Goal: Task Accomplishment & Management: Manage account settings

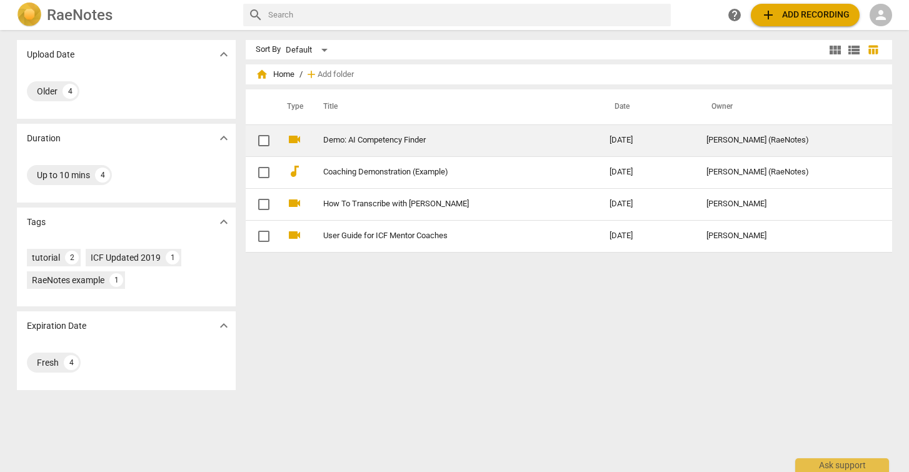
click at [347, 142] on link "Demo: AI Competency Finder" at bounding box center [443, 140] width 241 height 9
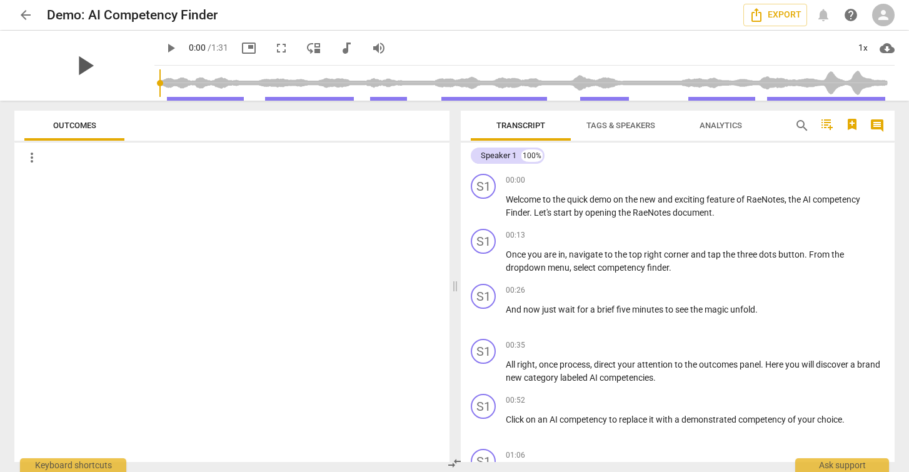
click at [85, 66] on span "play_arrow" at bounding box center [84, 65] width 32 height 32
click at [170, 47] on span "pause" at bounding box center [170, 48] width 15 height 15
type input "12"
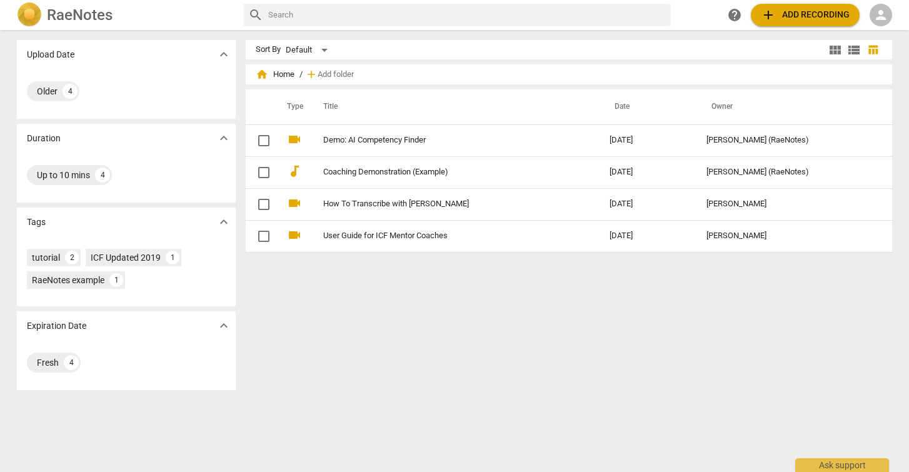
click at [831, 47] on span "view_module" at bounding box center [834, 49] width 15 height 15
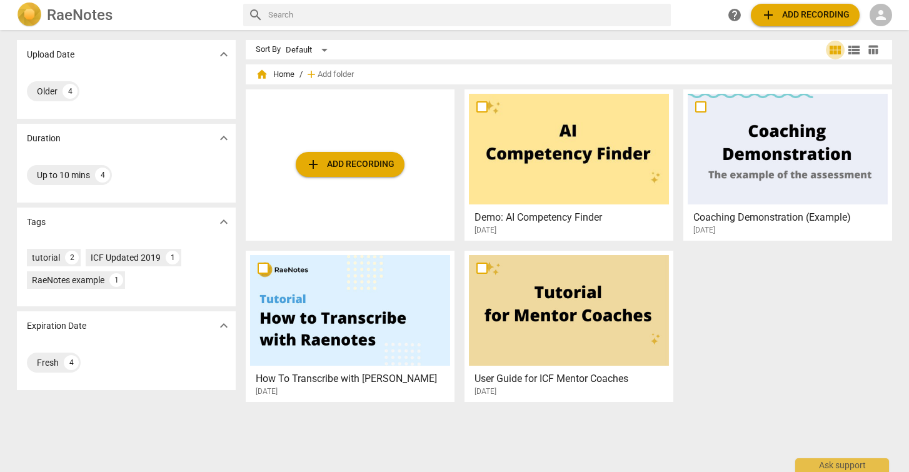
click at [831, 47] on span "view_module" at bounding box center [834, 49] width 15 height 15
click at [851, 51] on span "view_list" at bounding box center [853, 49] width 15 height 15
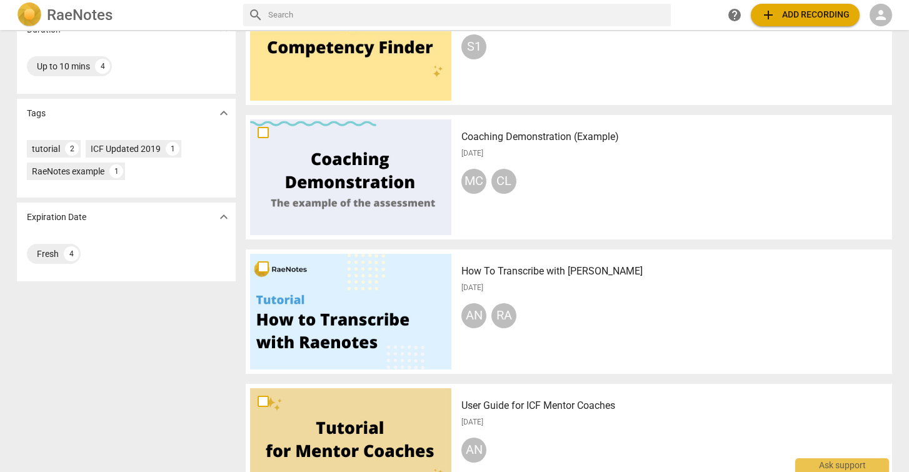
click at [389, 179] on div at bounding box center [350, 177] width 201 height 116
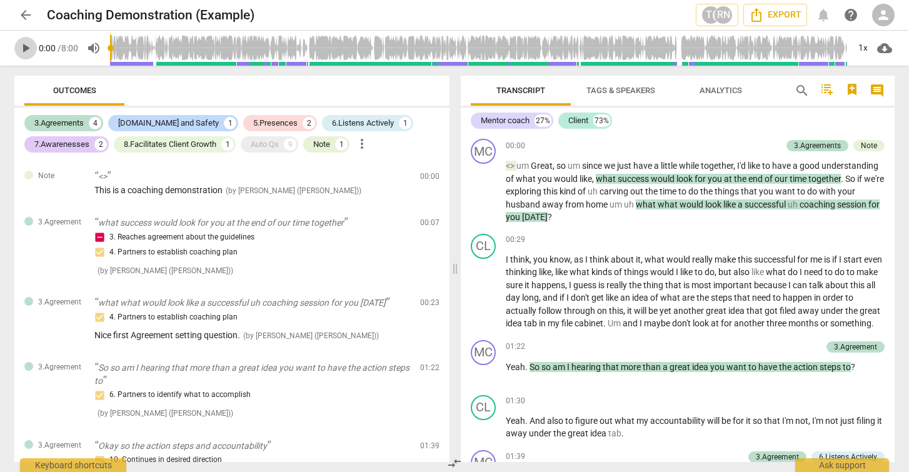
click at [26, 51] on span "play_arrow" at bounding box center [25, 48] width 15 height 15
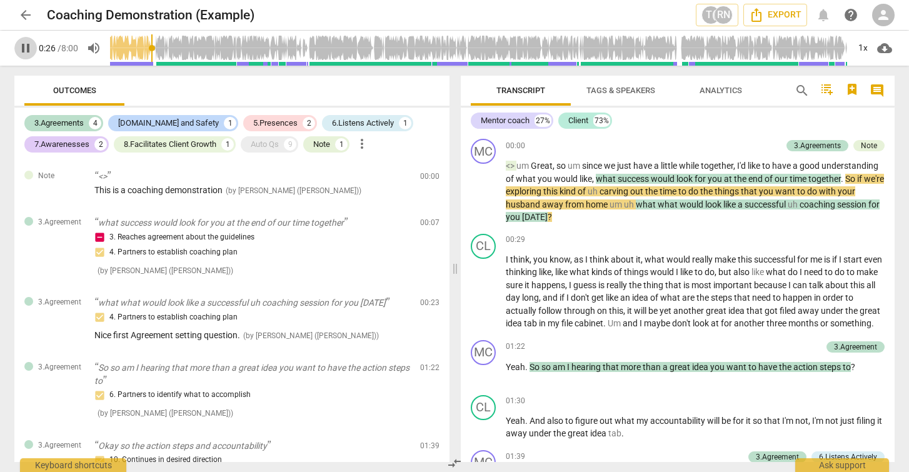
click at [27, 49] on span "pause" at bounding box center [25, 48] width 15 height 15
type input "27"
click at [62, 122] on div "3.Agreements" at bounding box center [58, 123] width 49 height 12
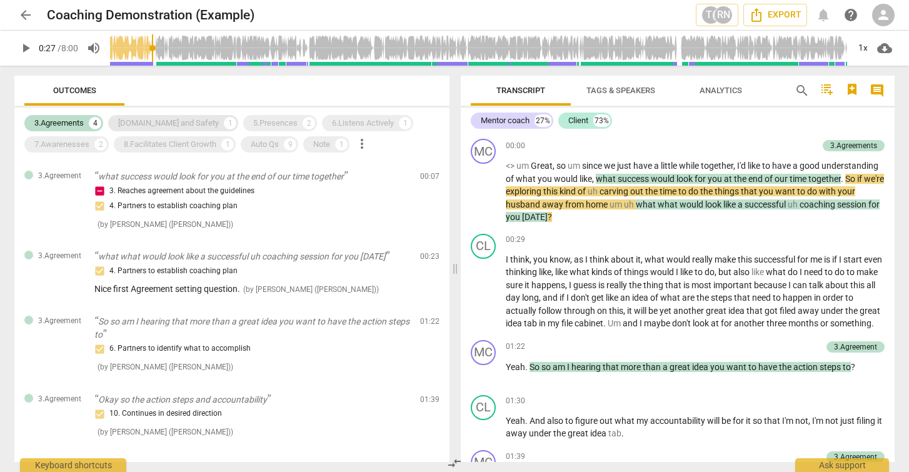
click at [151, 122] on div "[DOMAIN_NAME] and Safety" at bounding box center [168, 123] width 101 height 12
click at [253, 124] on div "5.Presences" at bounding box center [275, 123] width 44 height 12
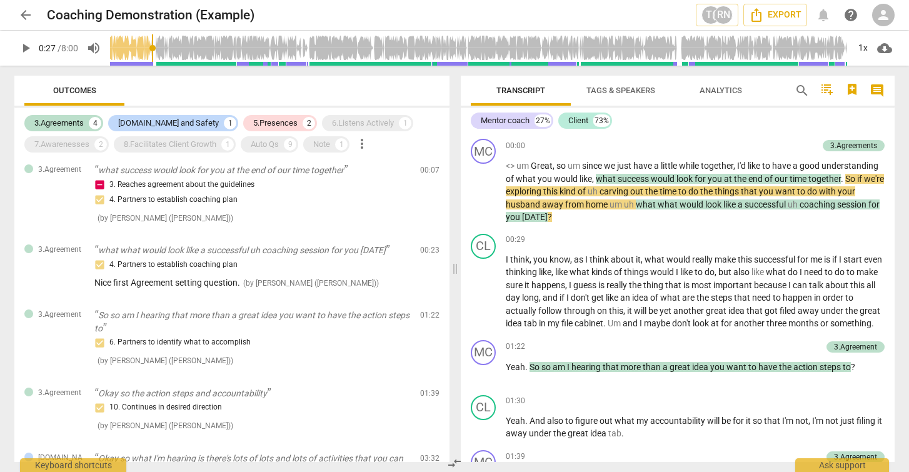
click at [26, 15] on span "arrow_back" at bounding box center [25, 14] width 15 height 15
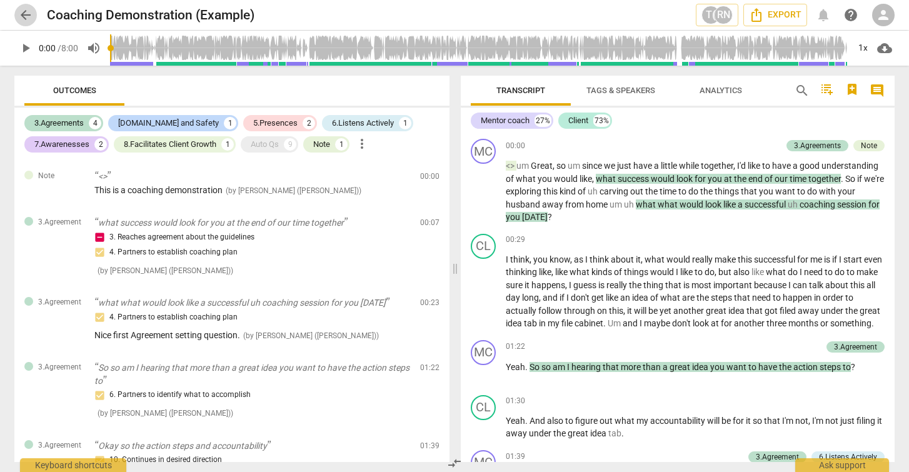
click at [29, 16] on span "arrow_back" at bounding box center [25, 14] width 15 height 15
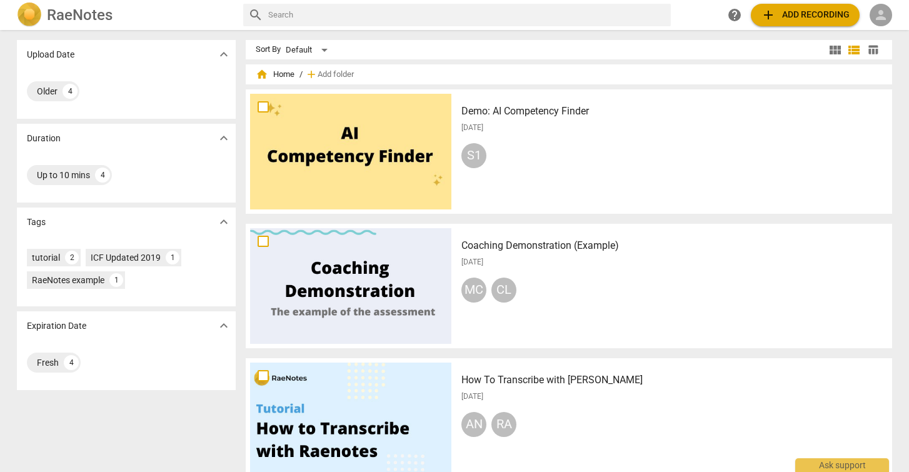
click at [884, 16] on span "person" at bounding box center [880, 14] width 15 height 15
click at [877, 31] on li "Login" at bounding box center [876, 30] width 45 height 30
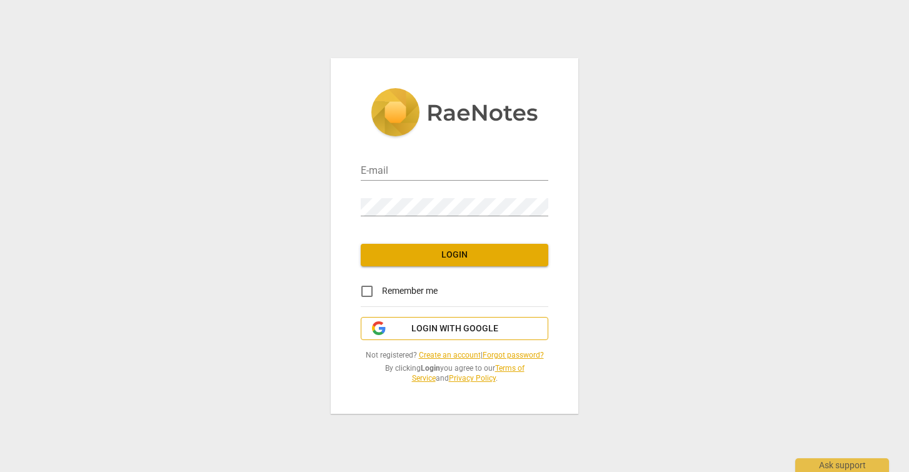
click at [441, 329] on span "Login with Google" at bounding box center [454, 328] width 87 height 12
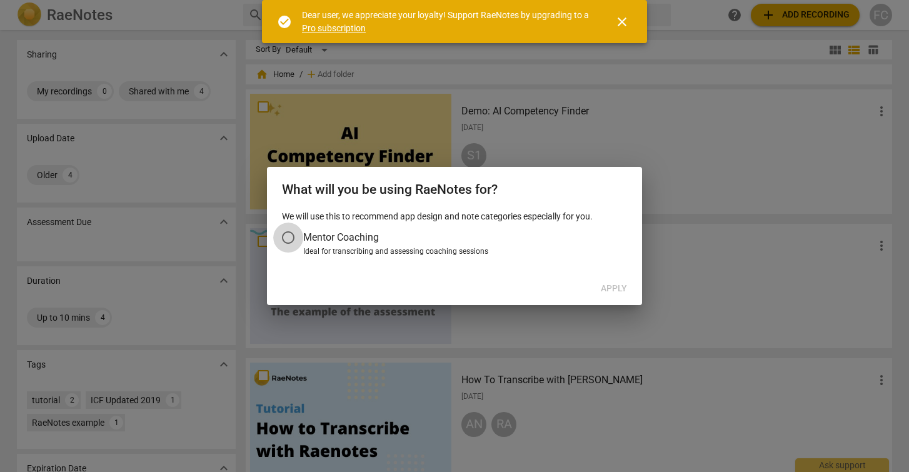
click at [290, 238] on input "Mentor Coaching" at bounding box center [288, 237] width 30 height 30
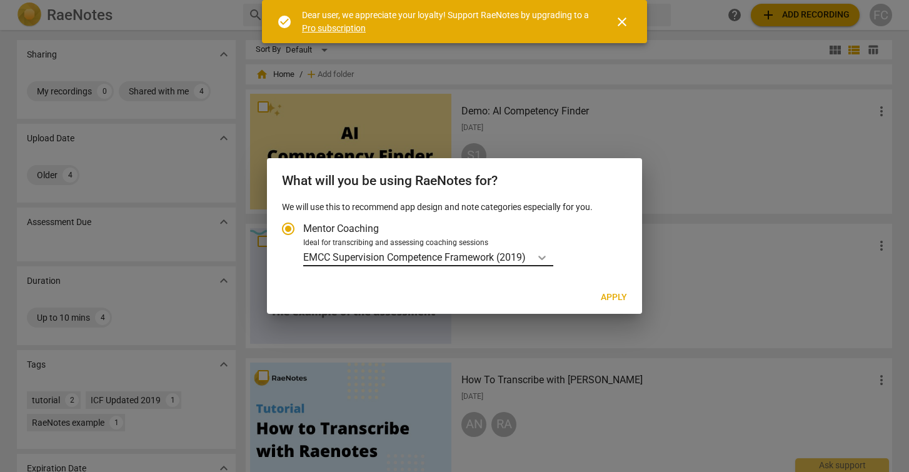
click at [542, 257] on icon "Account type" at bounding box center [541, 258] width 7 height 4
click at [0, 0] on input "Ideal for transcribing and assessing coaching sessions EMCC Supervision Compete…" at bounding box center [0, 0] width 0 height 0
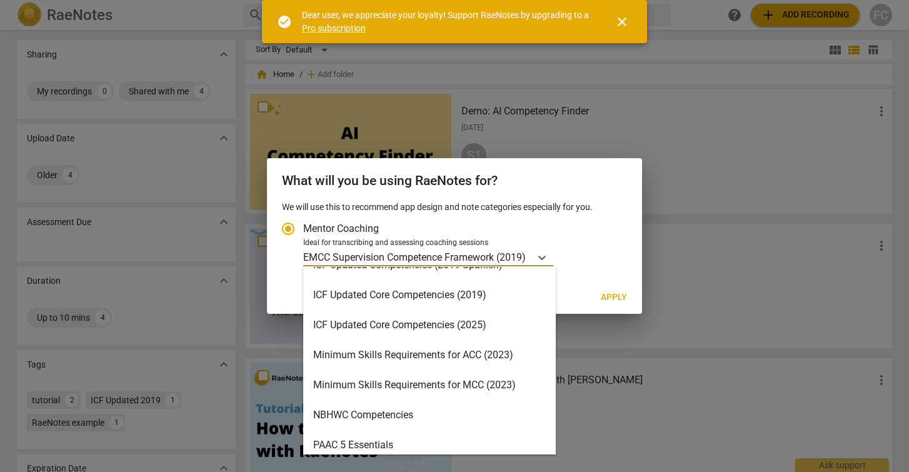
scroll to position [224, 0]
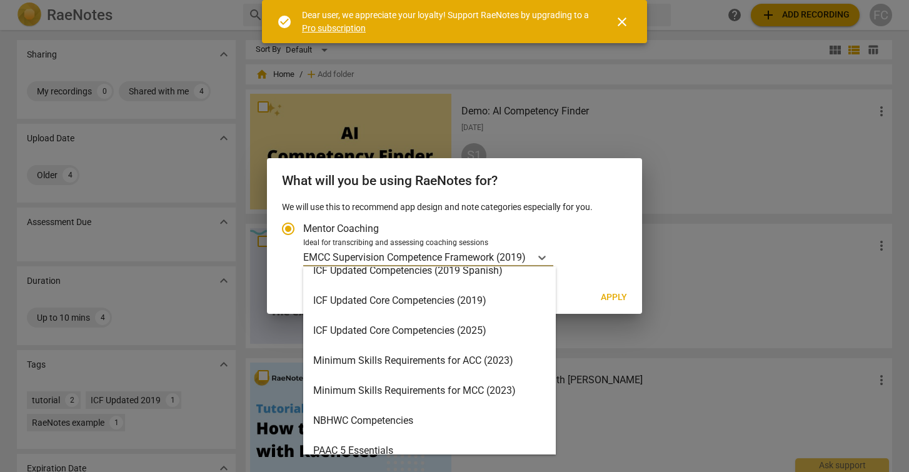
click at [438, 333] on div "ICF Updated Core Competencies (2025)" at bounding box center [429, 331] width 252 height 30
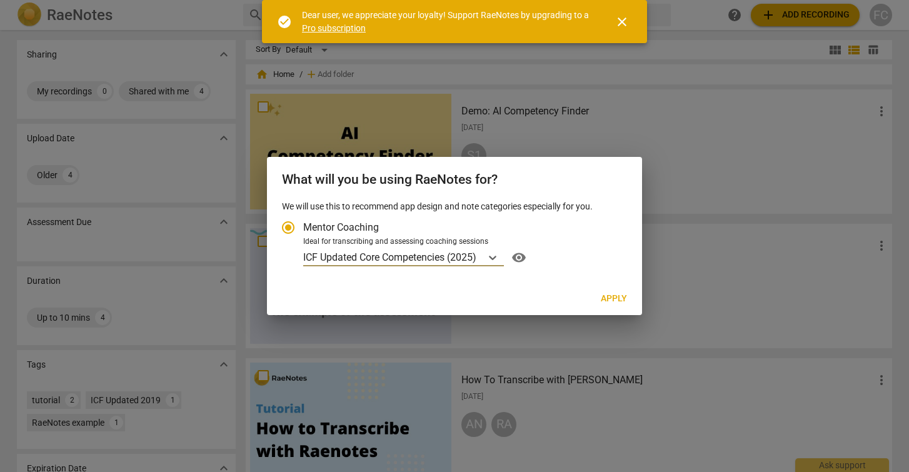
click at [609, 296] on span "Apply" at bounding box center [614, 298] width 26 height 12
radio input "false"
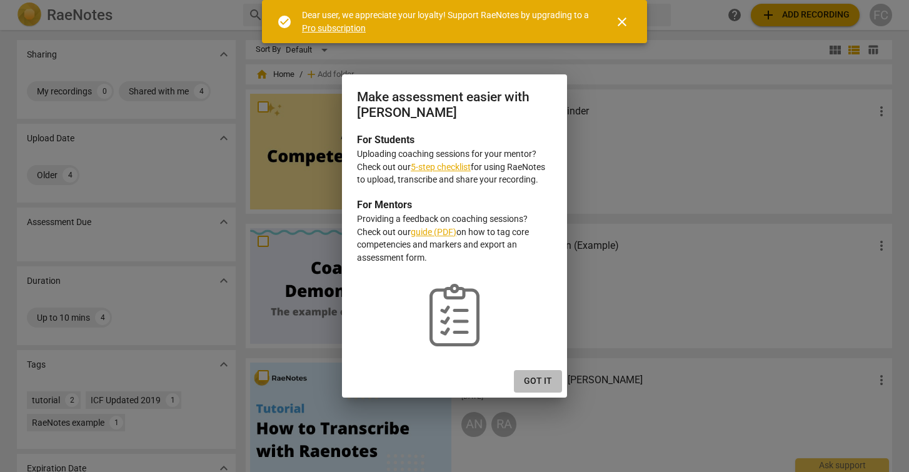
click at [534, 379] on span "Got it" at bounding box center [538, 381] width 28 height 12
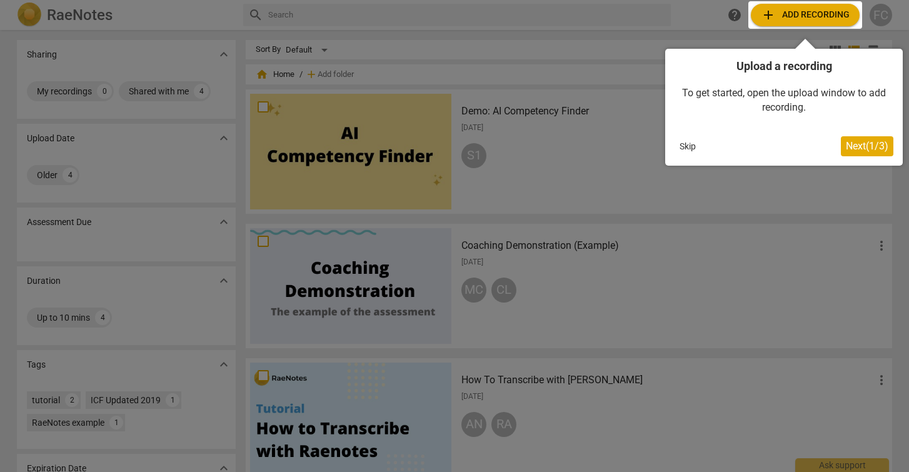
click at [696, 22] on div at bounding box center [454, 236] width 909 height 472
